Goal: Navigation & Orientation: Understand site structure

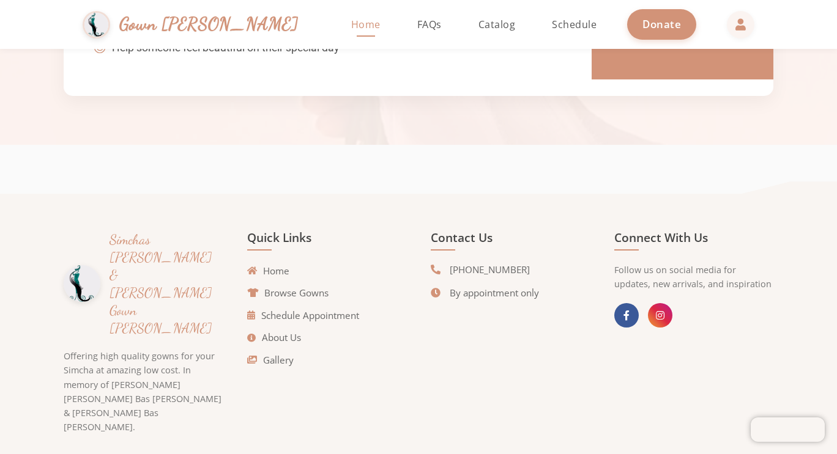
scroll to position [2777, 0]
click at [285, 330] on link "About Us" at bounding box center [274, 337] width 54 height 14
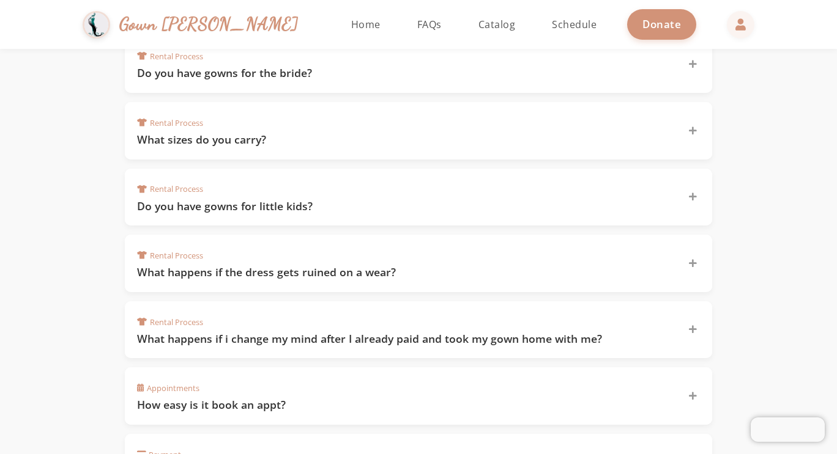
scroll to position [679, 0]
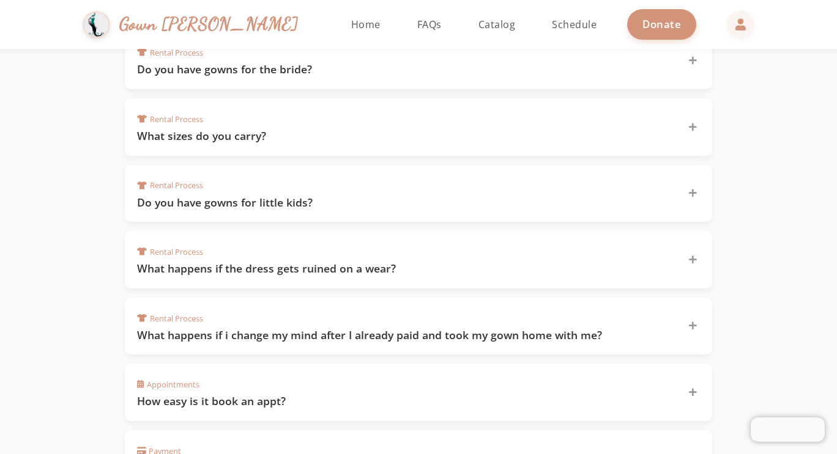
click at [417, 26] on span "FAQs" at bounding box center [429, 24] width 24 height 13
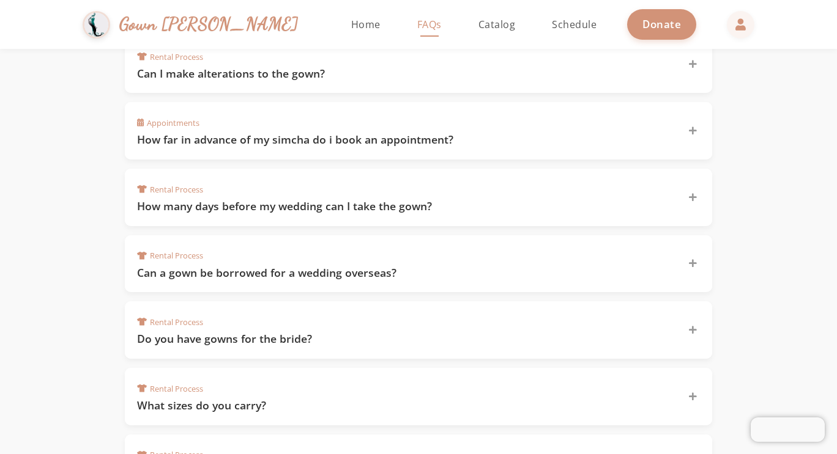
click at [539, 32] on link "Schedule" at bounding box center [573, 24] width 69 height 49
